Goal: Task Accomplishment & Management: Use online tool/utility

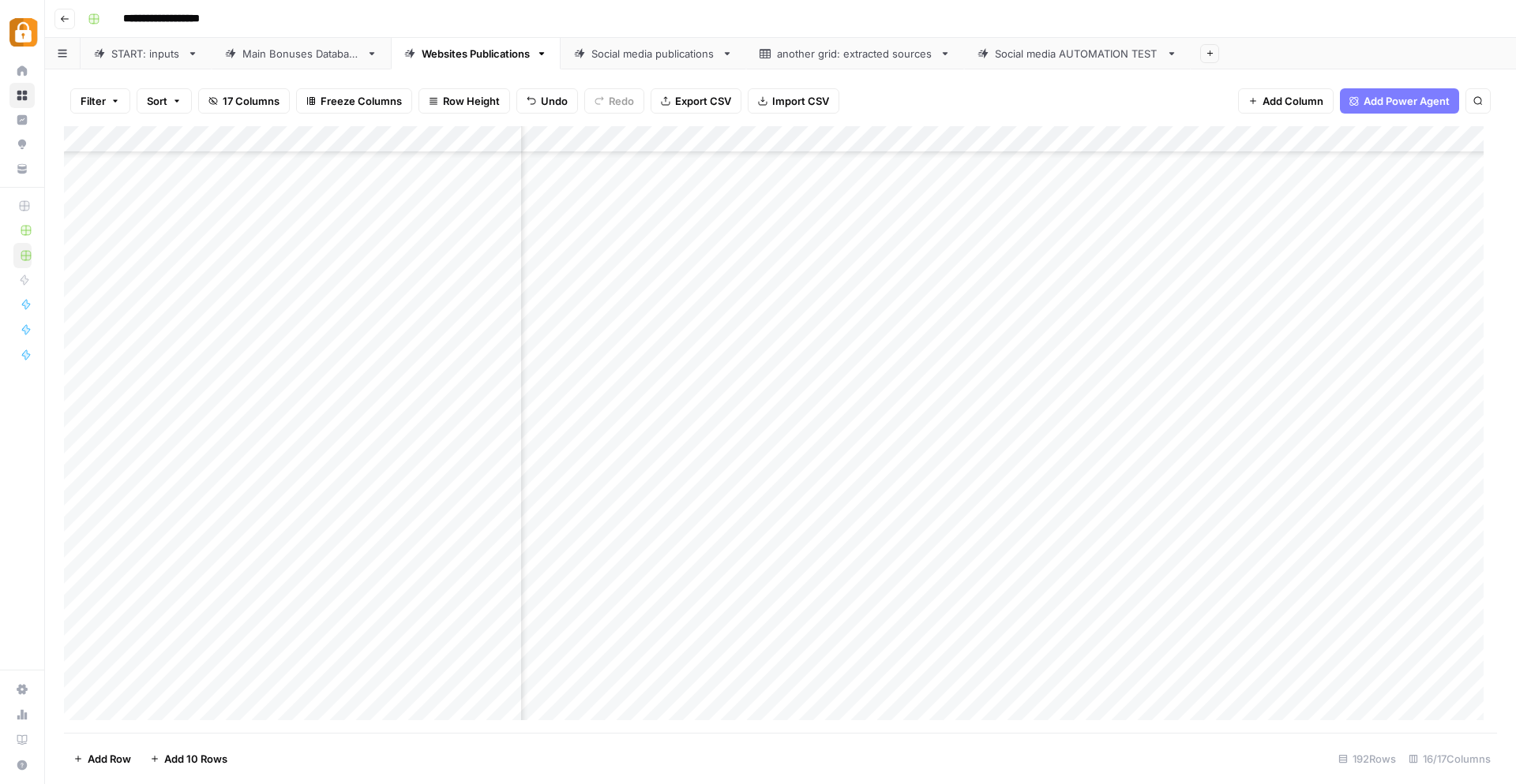
scroll to position [4609, 1311]
click at [152, 702] on div "Add Column" at bounding box center [780, 430] width 1433 height 608
click at [147, 58] on div "START: inputs" at bounding box center [146, 53] width 69 height 15
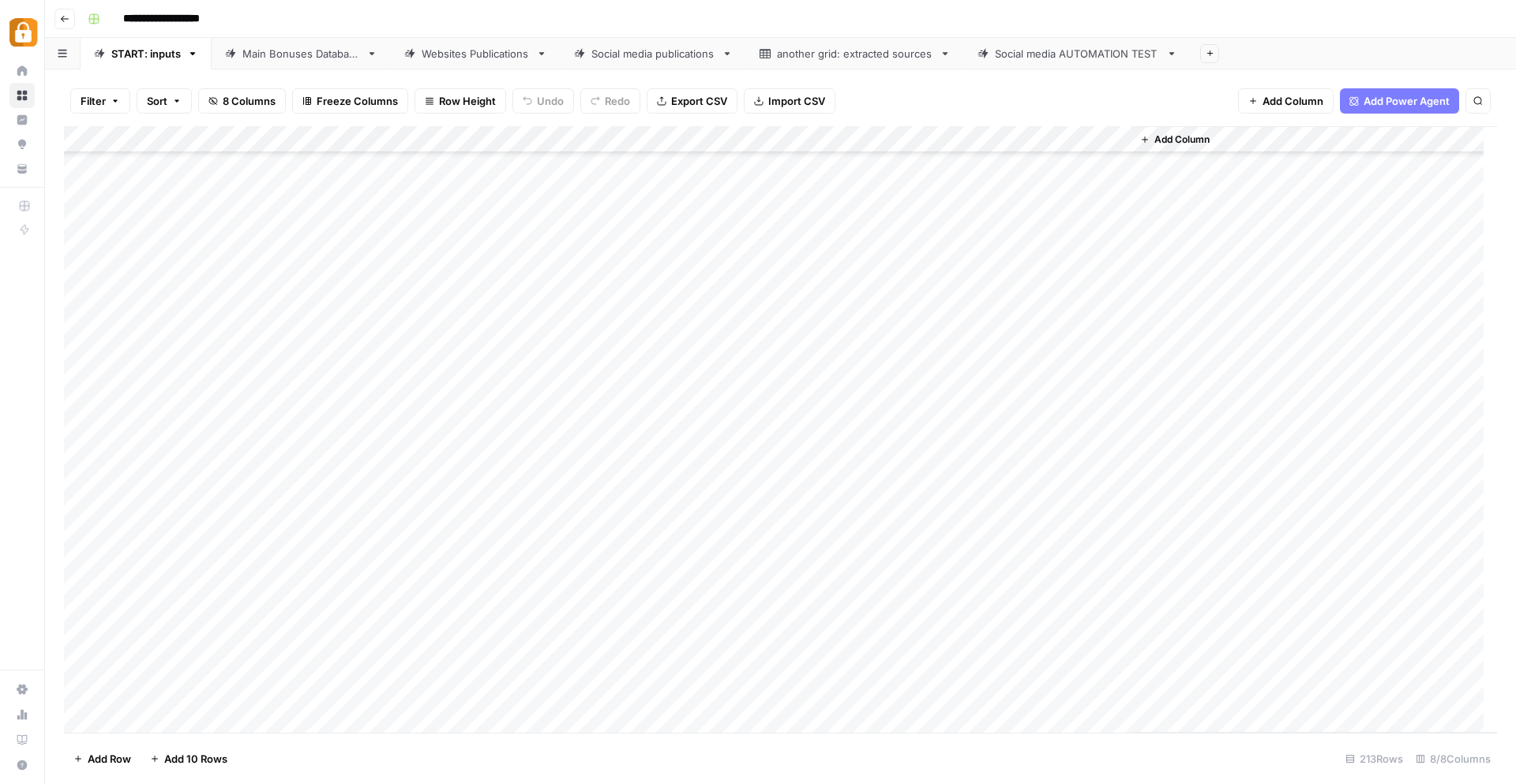
scroll to position [5158, 0]
click at [281, 611] on div "Add Column" at bounding box center [780, 430] width 1433 height 608
click at [317, 657] on div "Select option Katerina Max [PERSON_NAME] [PERSON_NAME] Udi [PERSON_NAME] [PERSO…" at bounding box center [349, 737] width 177 height 277
click at [319, 669] on button "Katerina" at bounding box center [312, 674] width 53 height 19
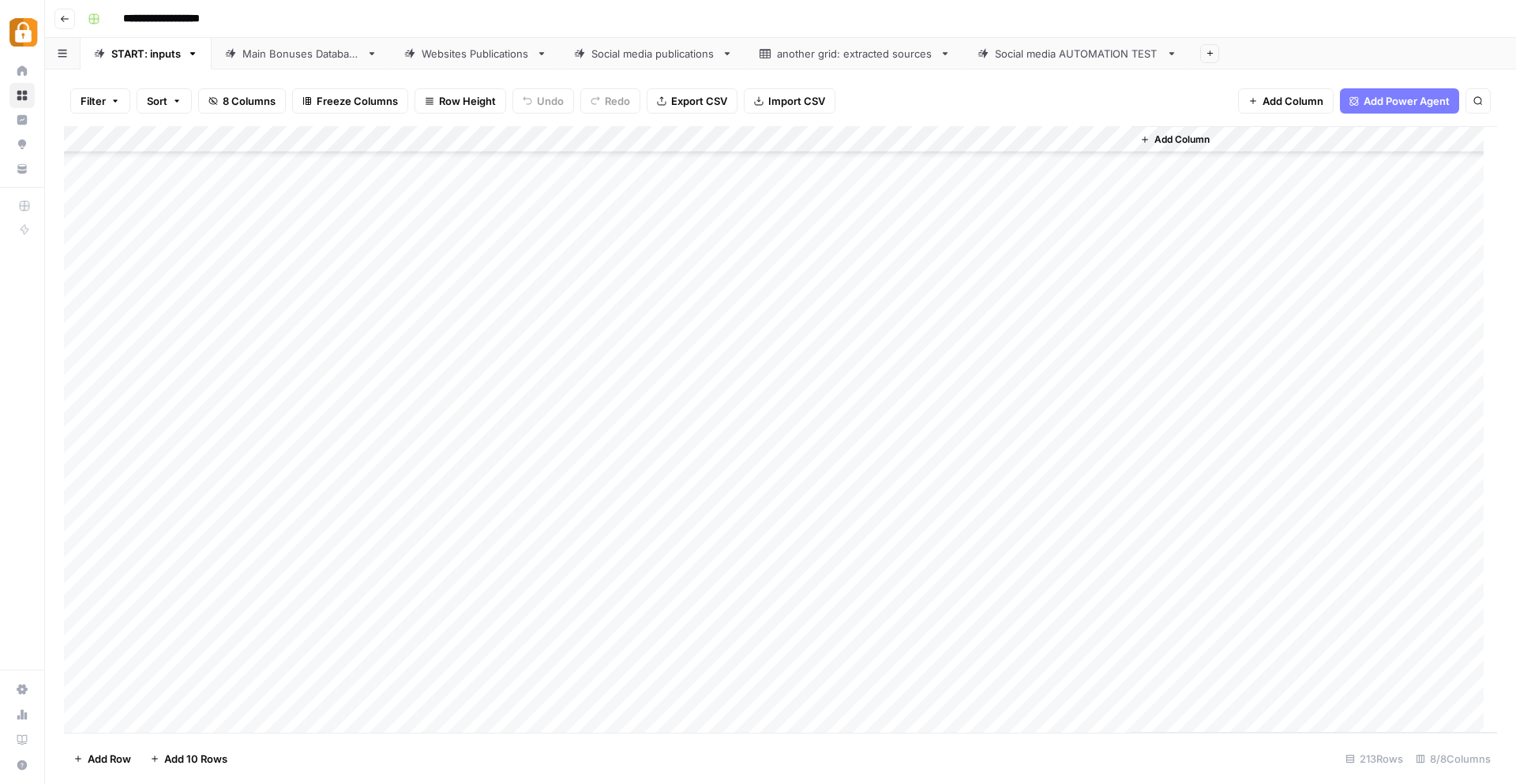
click at [391, 621] on div "Add Column" at bounding box center [780, 430] width 1433 height 608
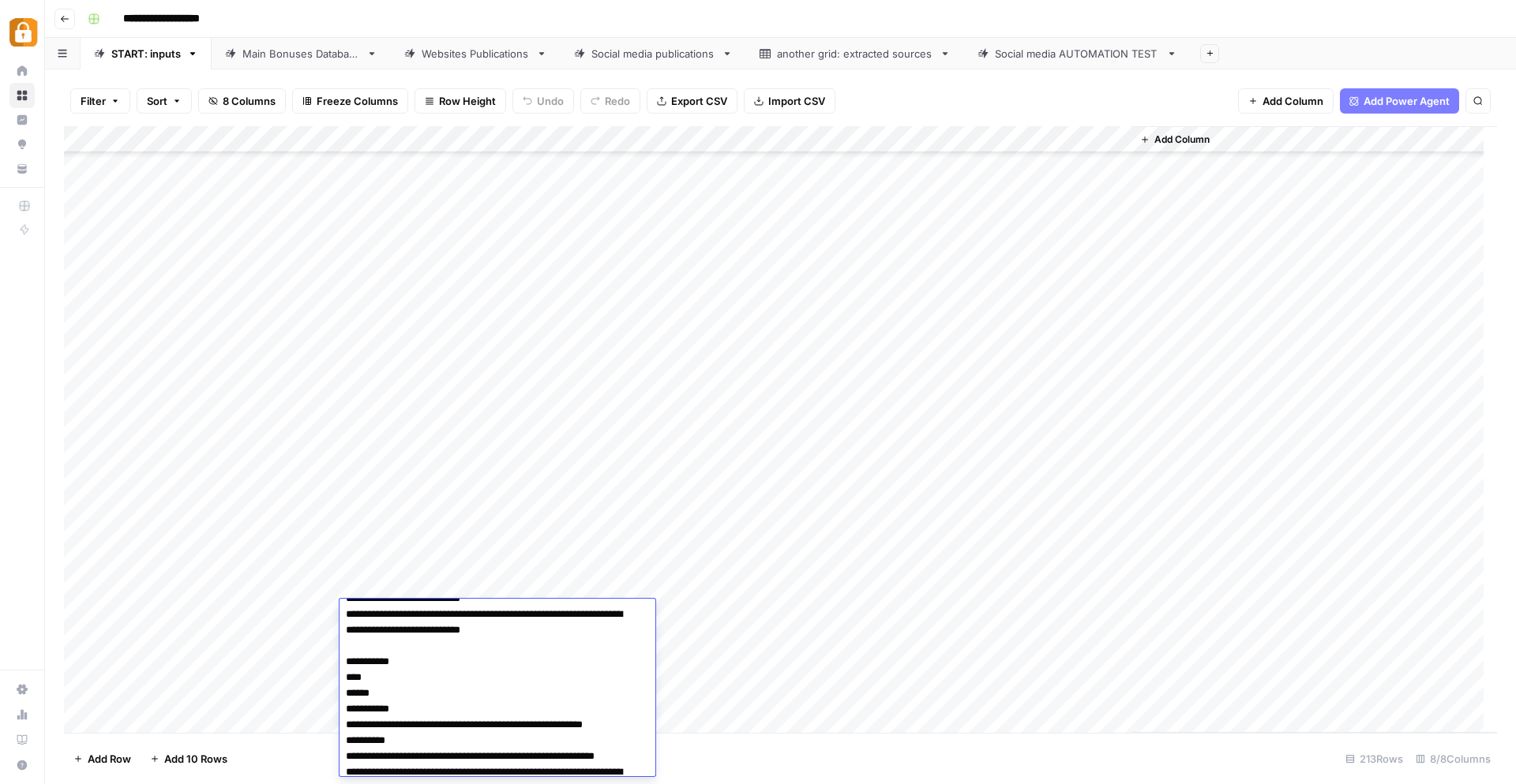
scroll to position [36, 0]
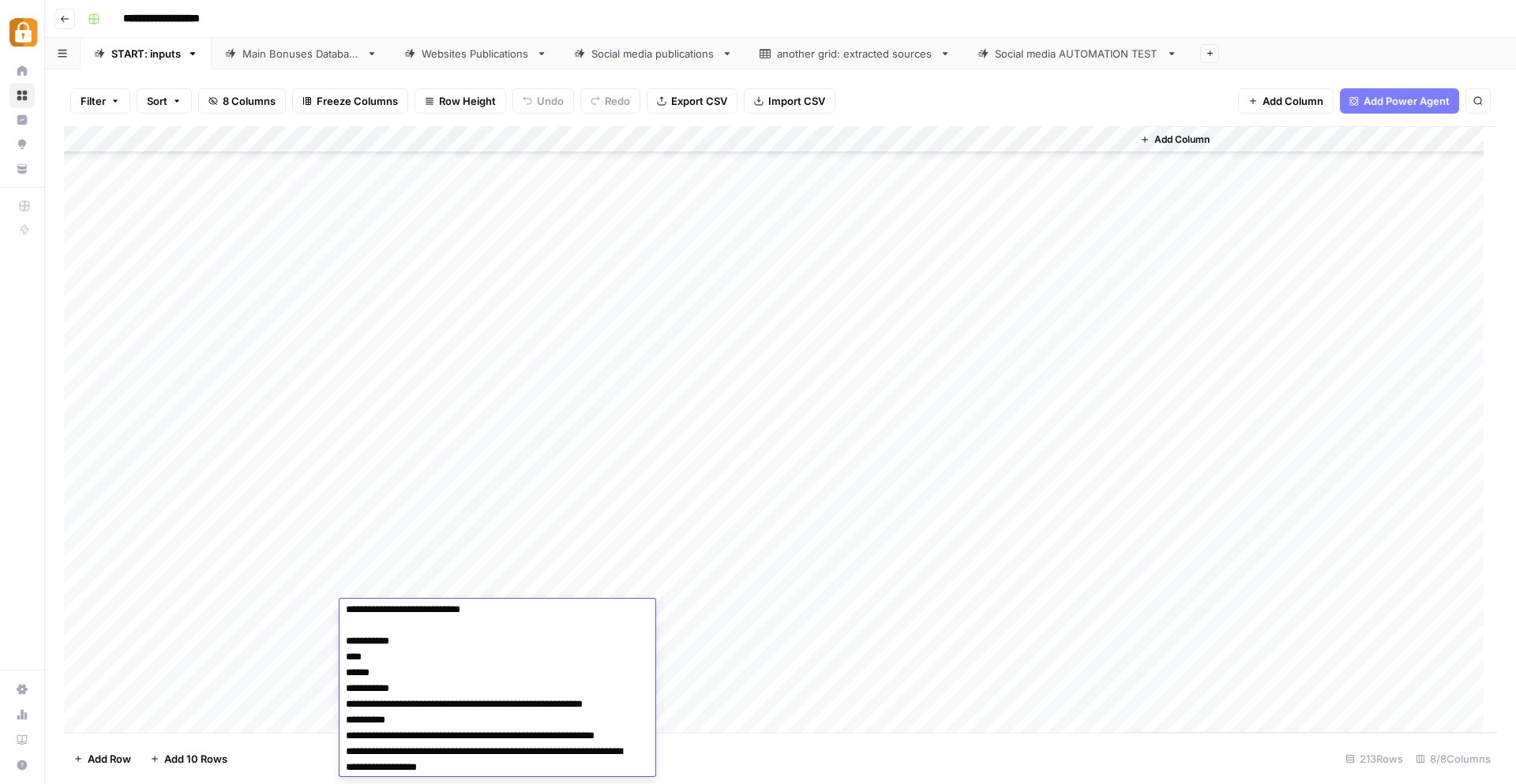
drag, startPoint x: 387, startPoint y: 680, endPoint x: 295, endPoint y: 678, distance: 92.0
click at [295, 678] on body "**********" at bounding box center [758, 392] width 1516 height 784
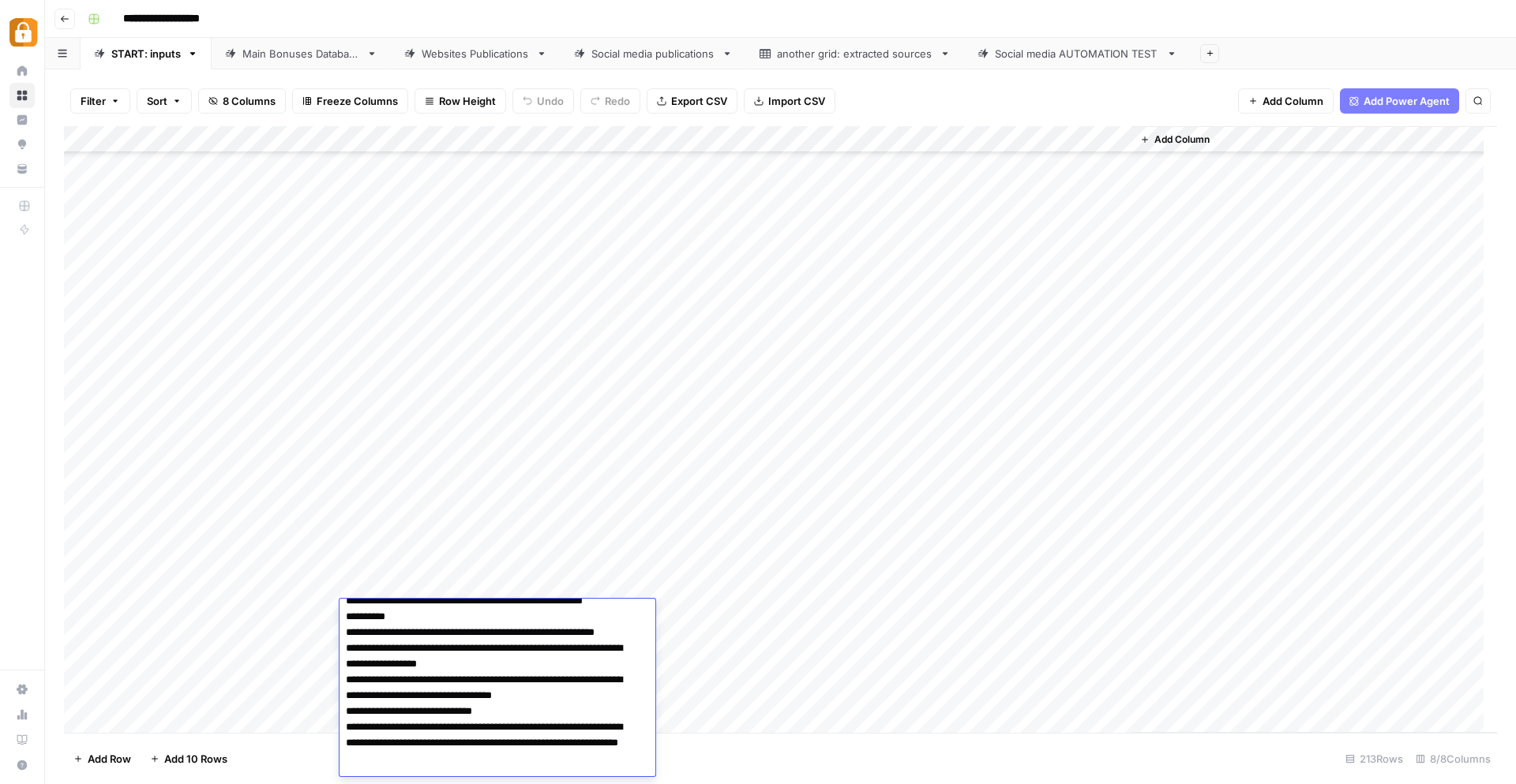
scroll to position [148, 0]
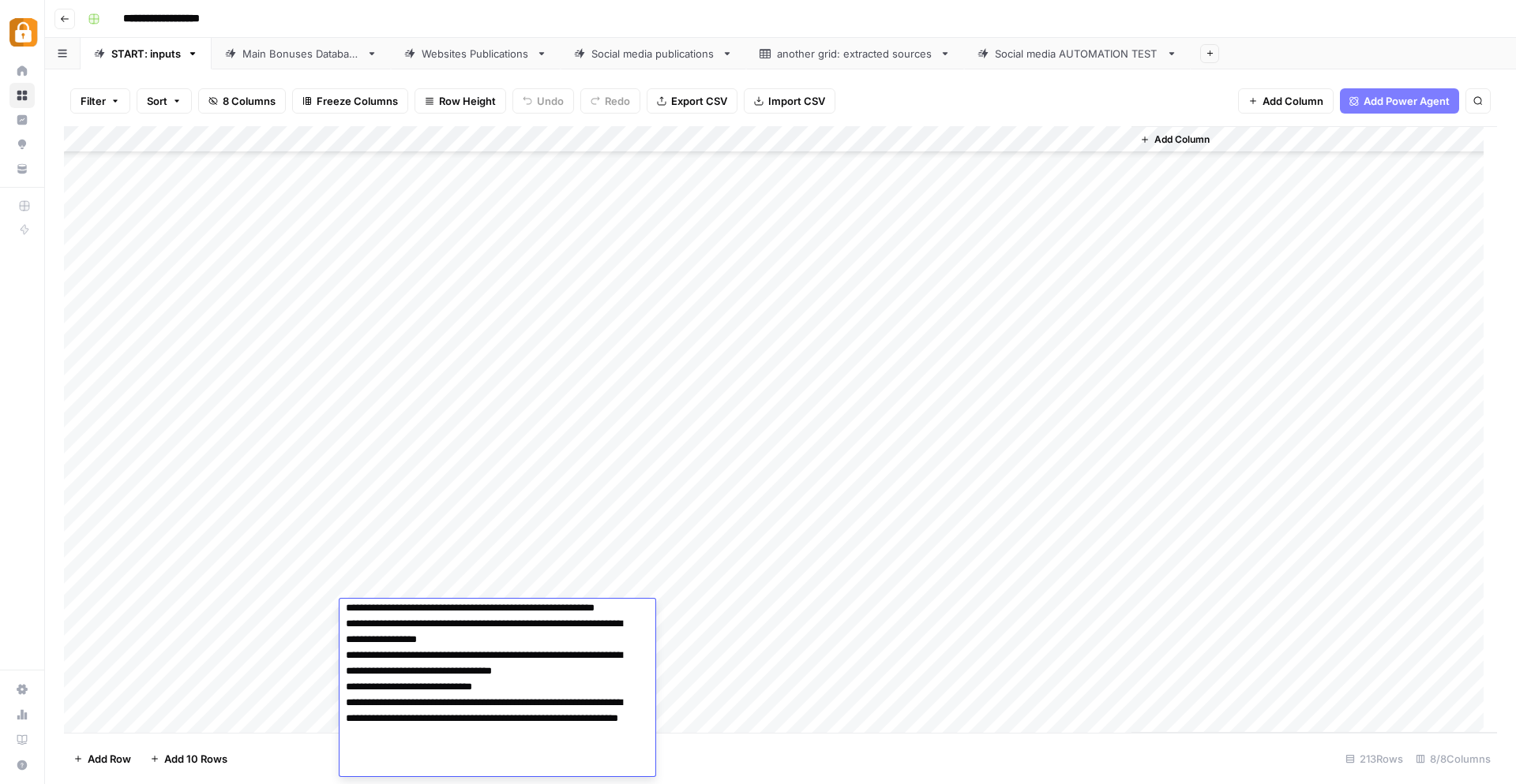
drag, startPoint x: 486, startPoint y: 759, endPoint x: 433, endPoint y: 751, distance: 53.6
click at [433, 751] on textarea "**********" at bounding box center [490, 617] width 302 height 322
type textarea "**********"
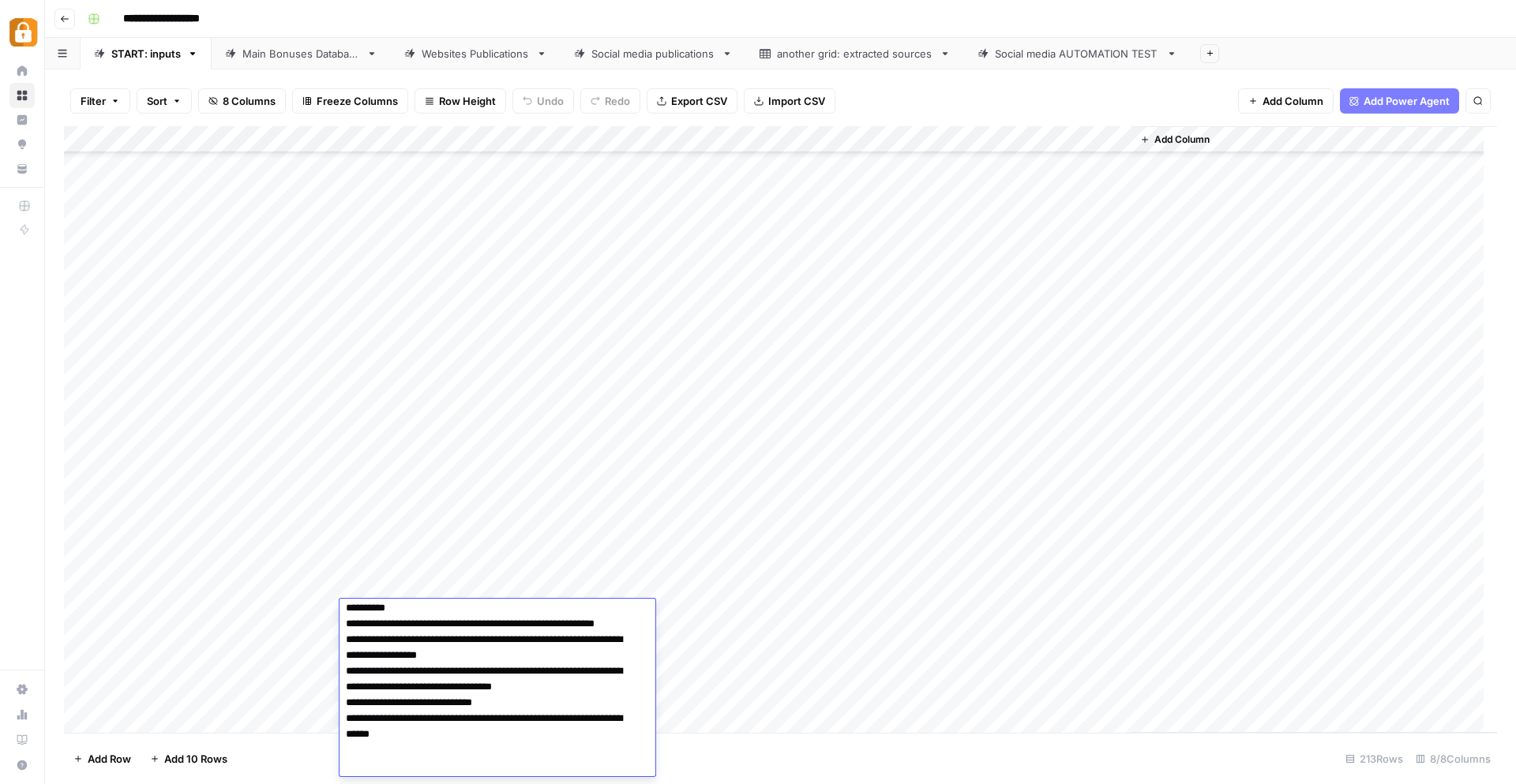
click at [753, 671] on div "Add Column" at bounding box center [780, 430] width 1433 height 608
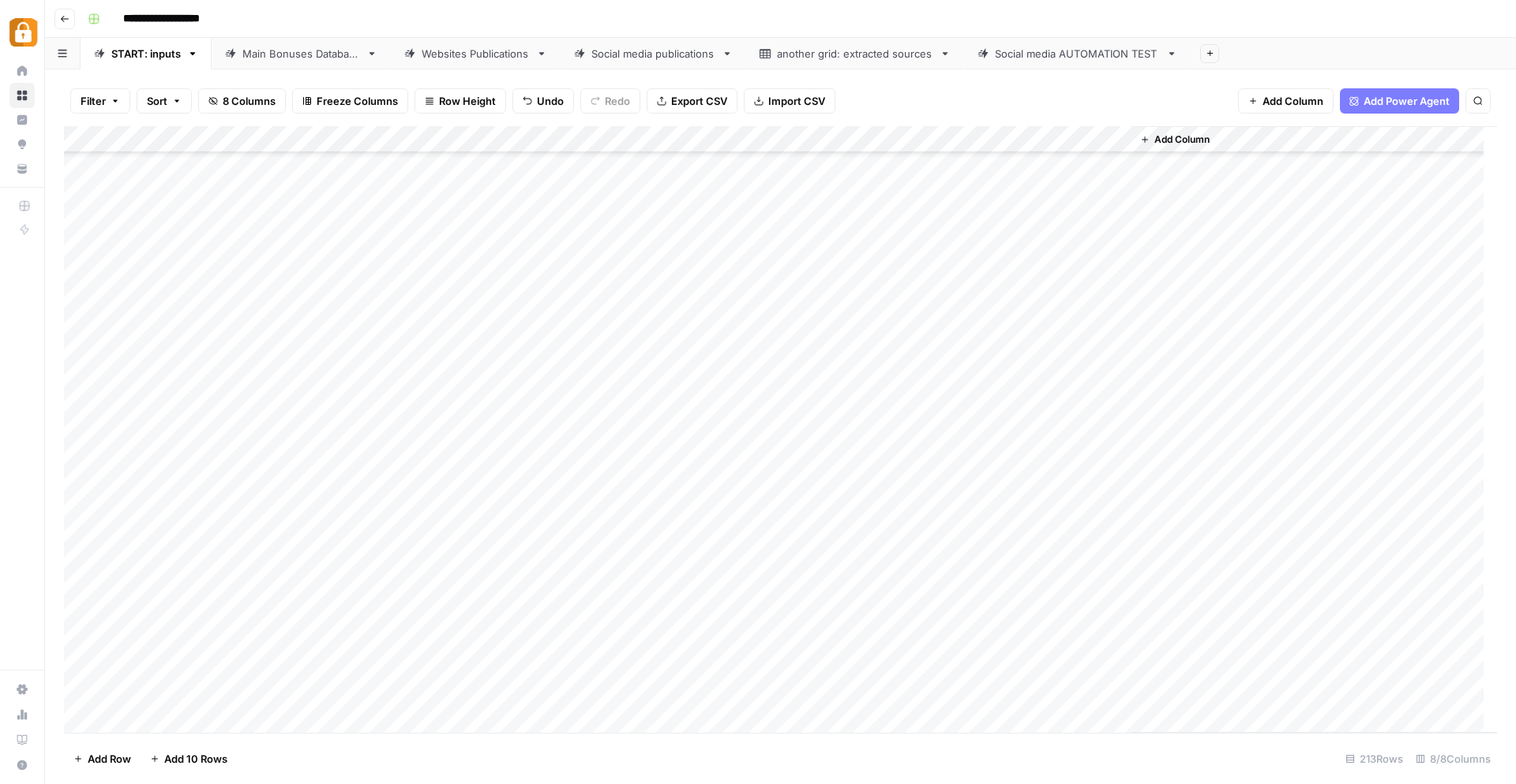
click at [705, 626] on div "Add Column" at bounding box center [780, 430] width 1433 height 608
click at [705, 620] on div "Add Column" at bounding box center [780, 430] width 1433 height 608
click at [730, 684] on div "Telegram" at bounding box center [721, 676] width 158 height 28
click at [652, 678] on icon "button" at bounding box center [648, 675] width 13 height 13
click at [703, 683] on button "Telegram" at bounding box center [687, 674] width 58 height 19
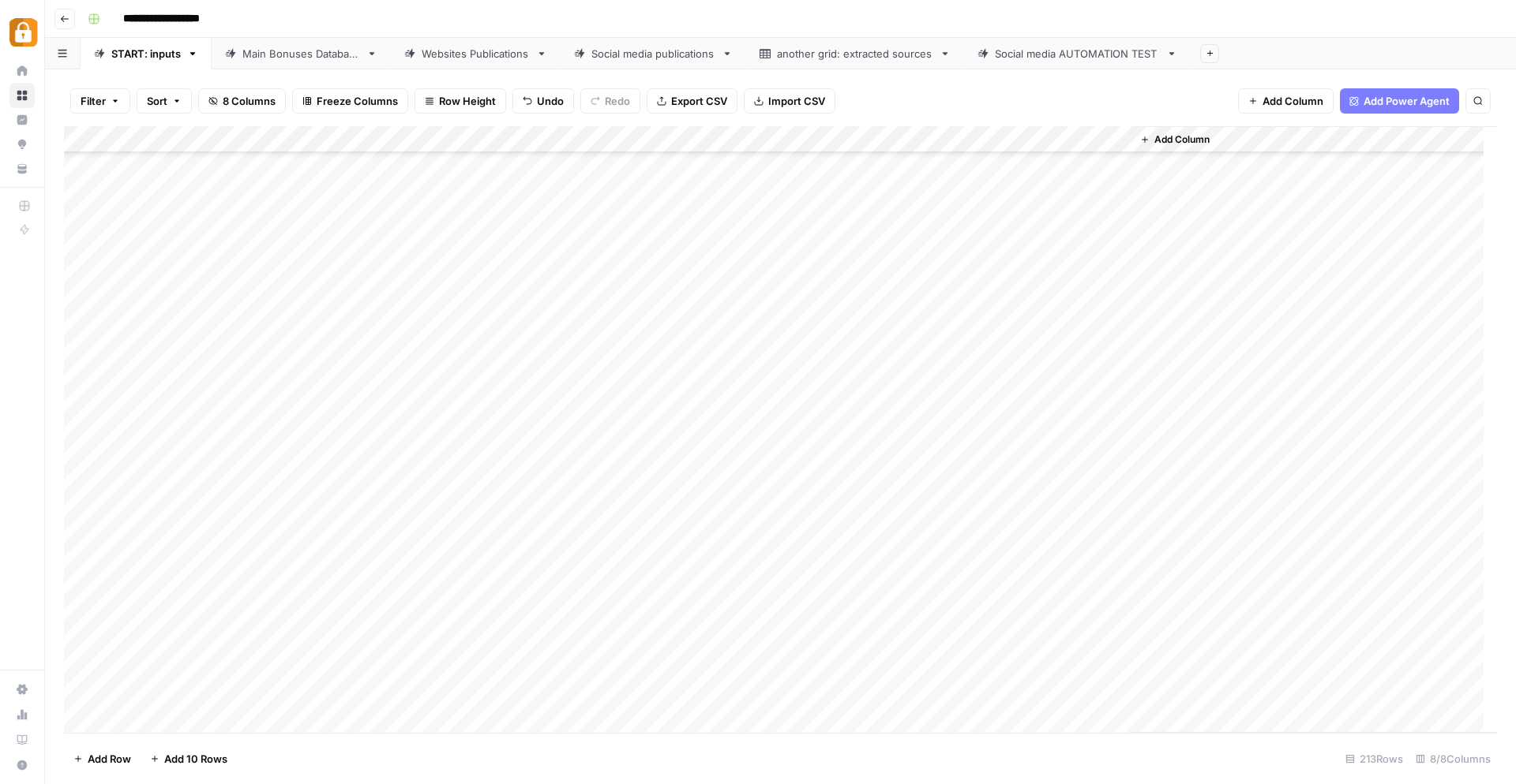
click at [905, 617] on div "Add Column" at bounding box center [780, 430] width 1433 height 608
click at [905, 616] on div "Add Column" at bounding box center [780, 430] width 1433 height 608
type textarea "******"
click at [858, 666] on div "Add Column" at bounding box center [780, 430] width 1433 height 608
click at [1051, 617] on div "Add Column" at bounding box center [780, 430] width 1433 height 608
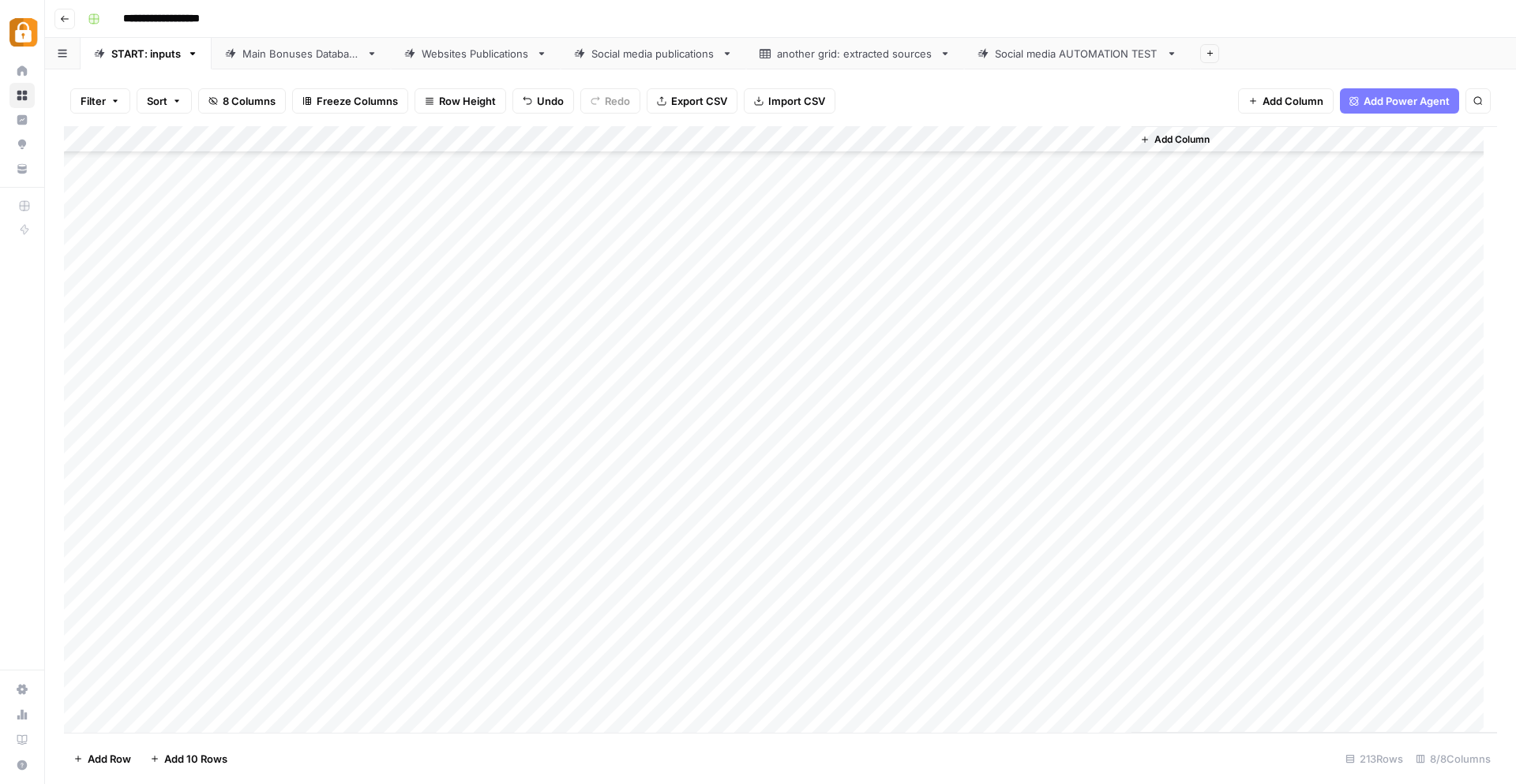
scroll to position [5158, 0]
click at [258, 55] on div "Main Bonuses Database" at bounding box center [300, 53] width 117 height 15
click at [695, 575] on div "Add Column" at bounding box center [780, 430] width 1433 height 608
click at [656, 682] on div "Add Column" at bounding box center [780, 430] width 1433 height 608
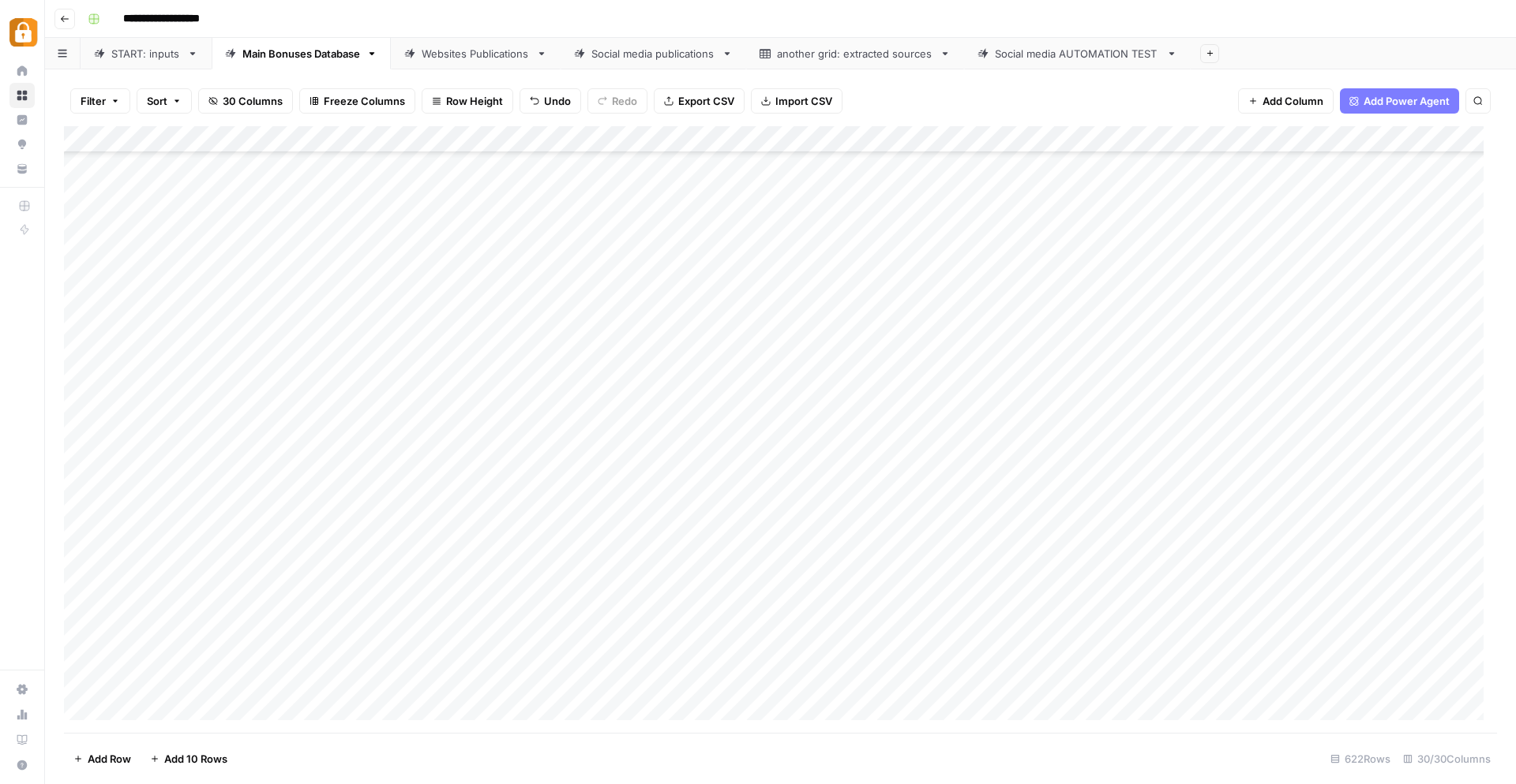
click at [1010, 679] on div "Add Column" at bounding box center [780, 430] width 1433 height 608
click at [496, 59] on div "Websites Publications" at bounding box center [475, 53] width 108 height 15
click at [987, 671] on div "Add Column" at bounding box center [780, 430] width 1433 height 608
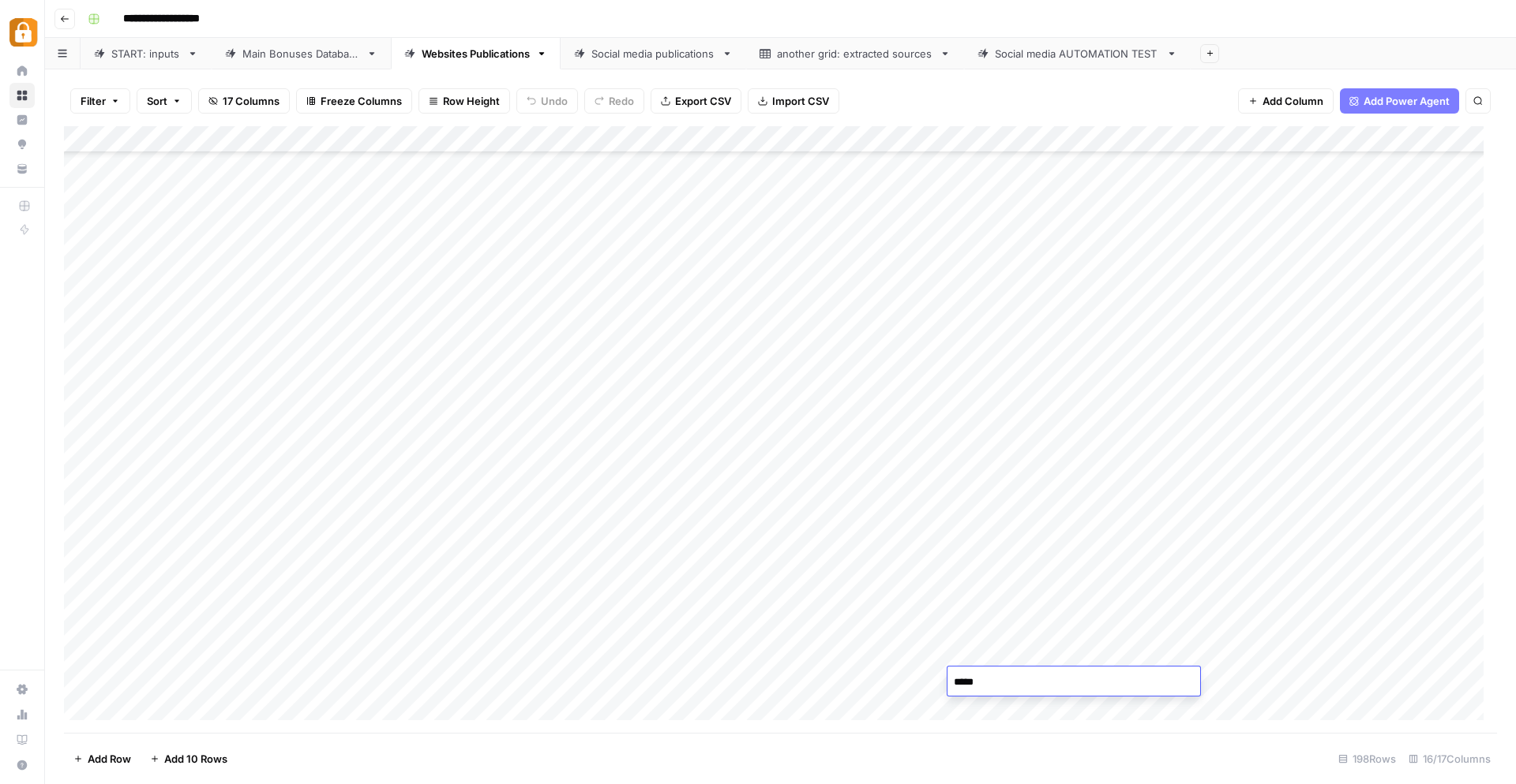
type textarea "******"
click at [1014, 612] on div "Add Column" at bounding box center [780, 430] width 1433 height 608
click at [1276, 677] on div "Add Column" at bounding box center [780, 430] width 1433 height 608
click at [1024, 684] on div "Add Column" at bounding box center [780, 430] width 1433 height 608
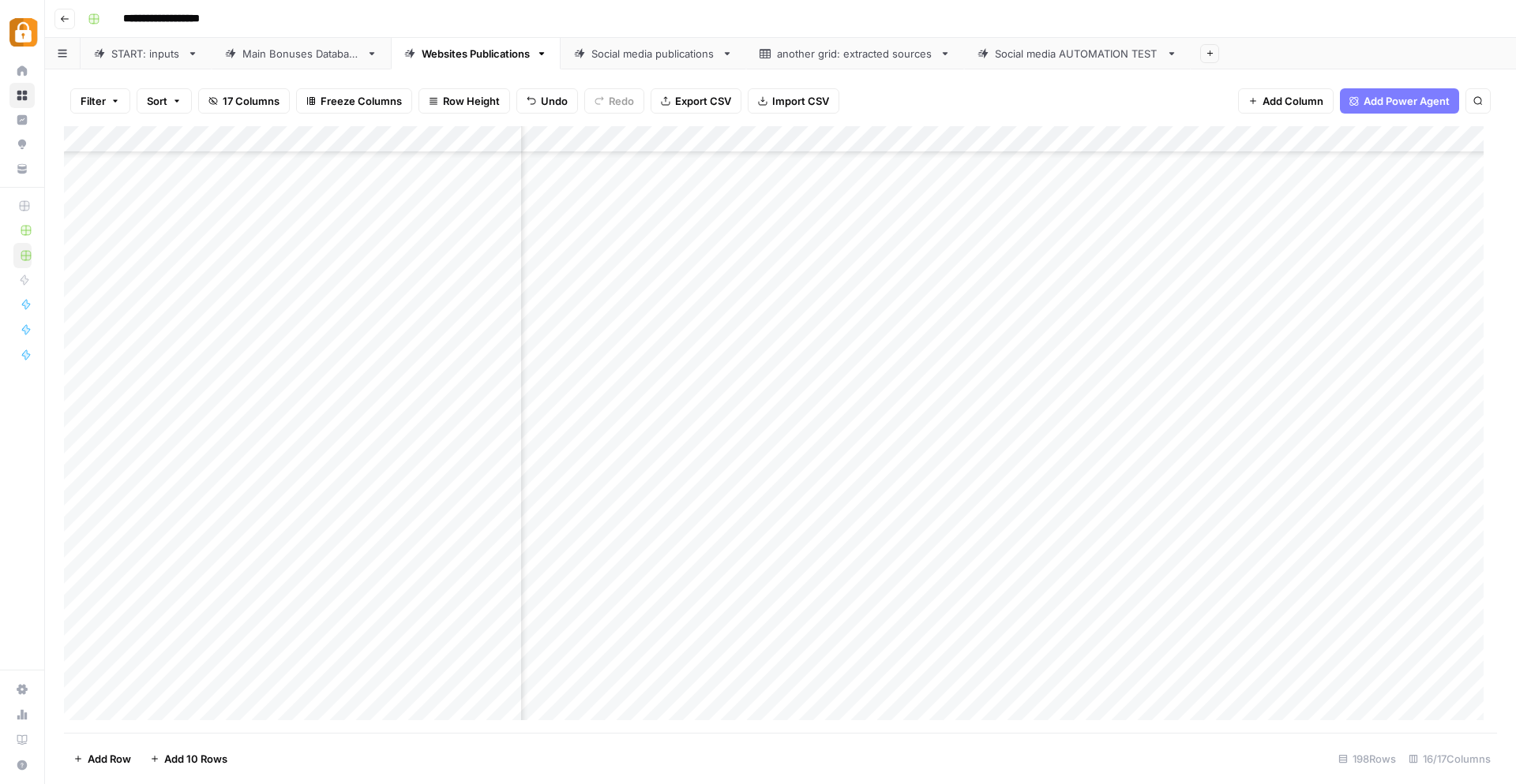
scroll to position [4769, 1311]
